Goal: Information Seeking & Learning: Learn about a topic

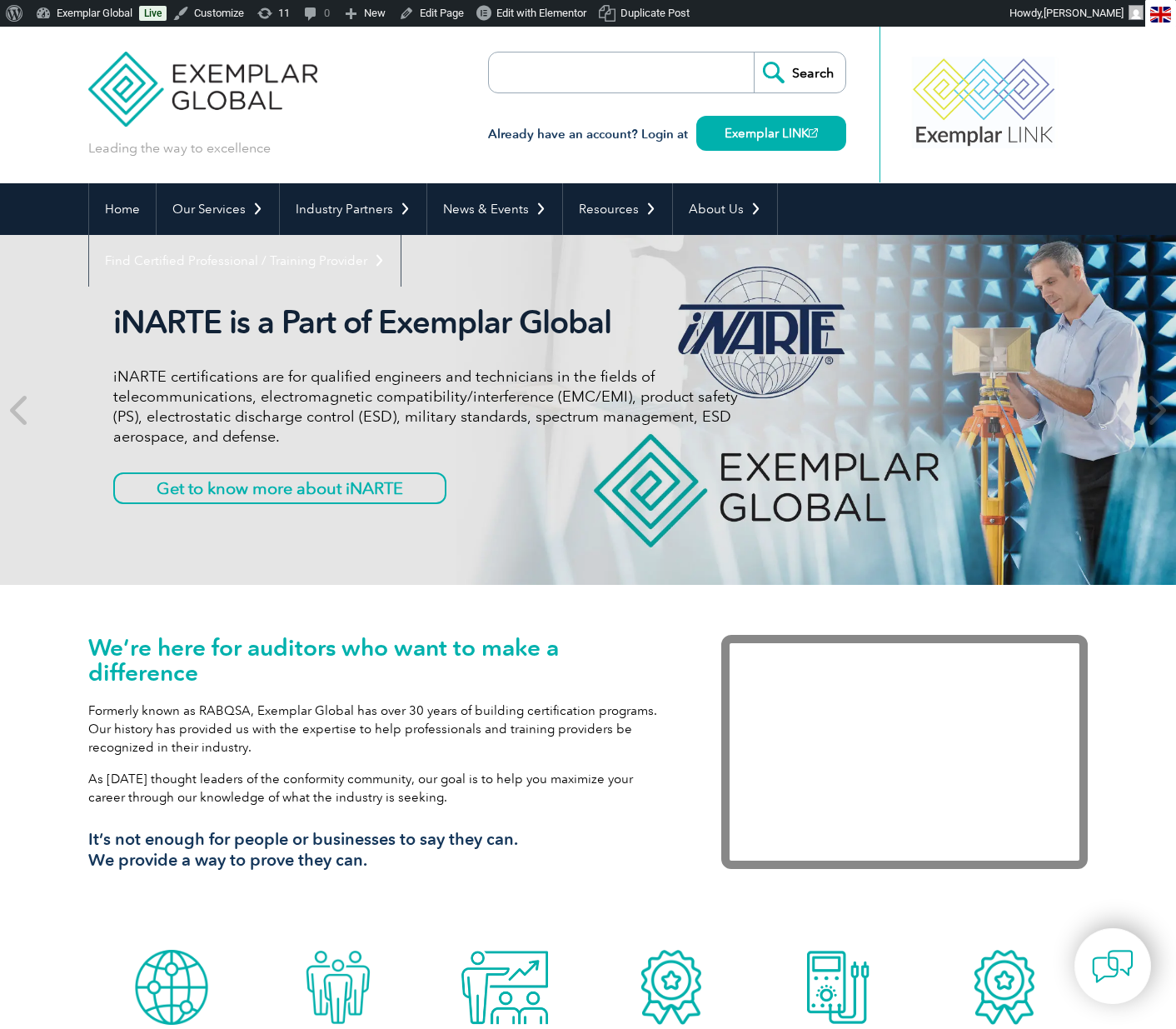
click at [172, 412] on p "iNARTE certifications are for qualified engineers and technicians in the fields…" at bounding box center [425, 406] width 625 height 80
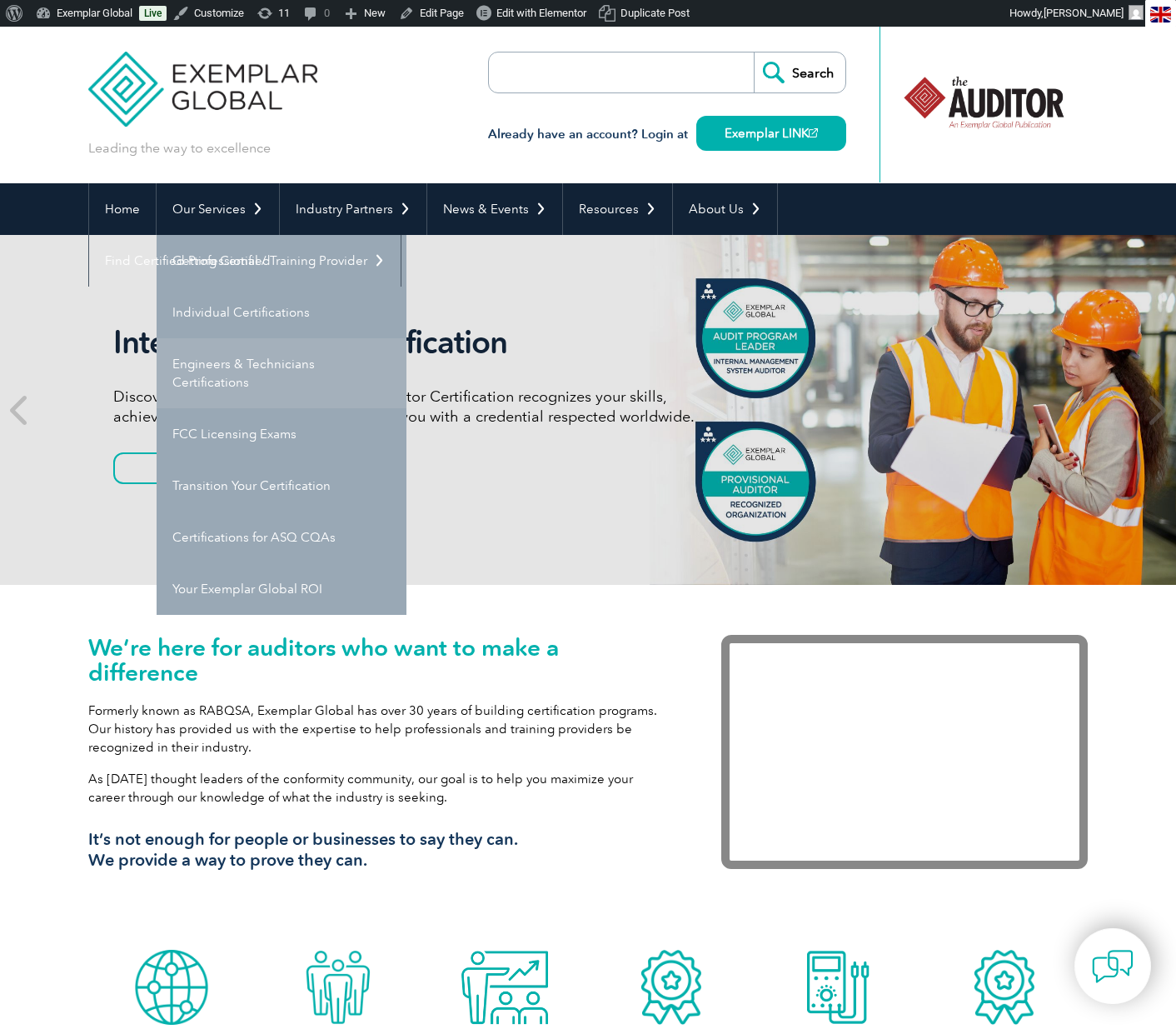
click at [198, 379] on link "Engineers & Technicians Certifications" at bounding box center [282, 374] width 250 height 70
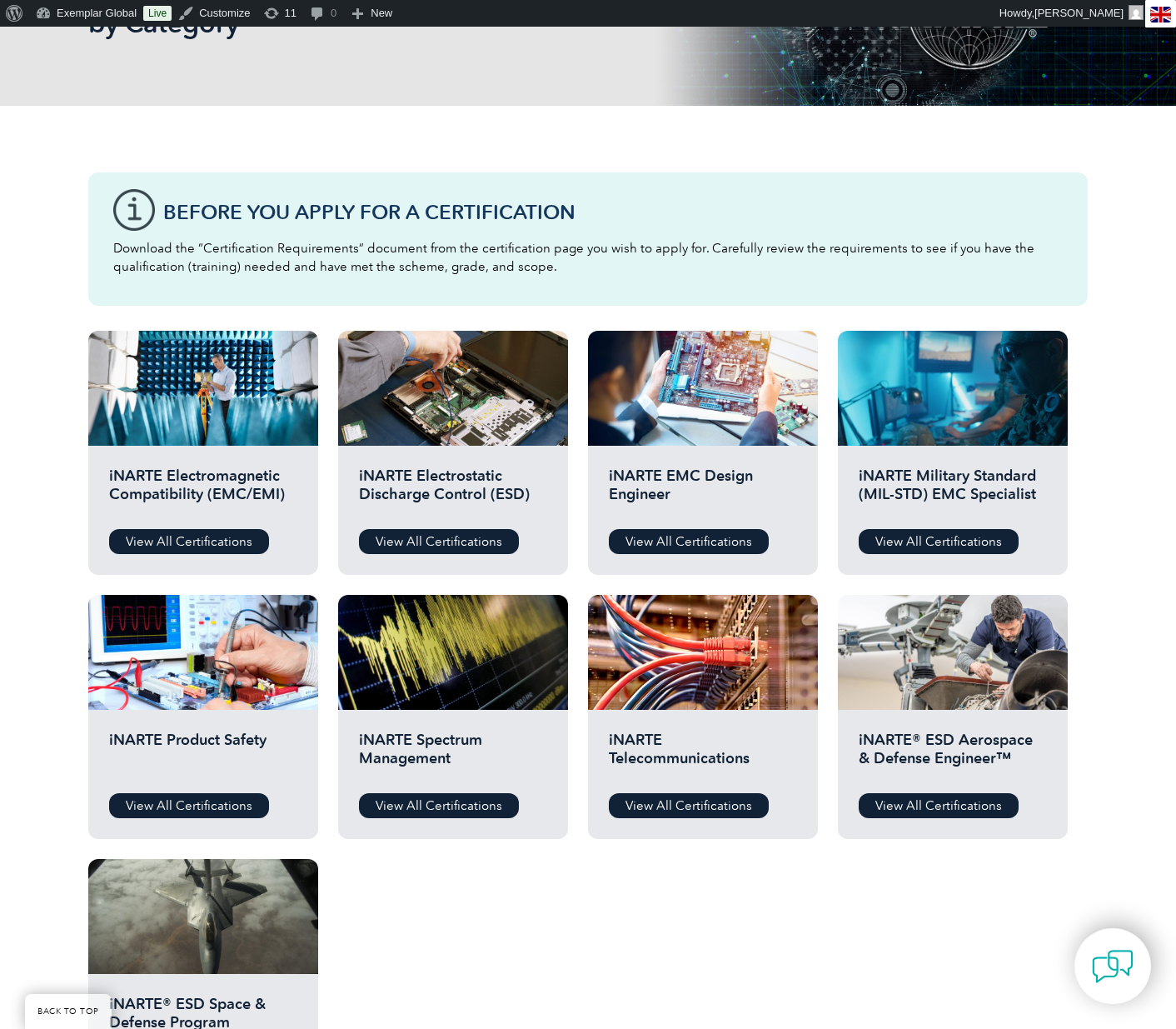
scroll to position [376, 0]
